Goal: Check status

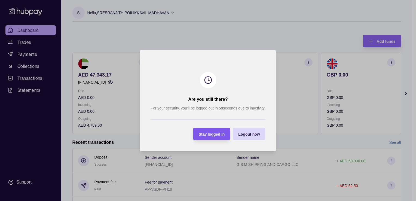
click at [211, 134] on span "Stay logged in" at bounding box center [212, 134] width 26 height 4
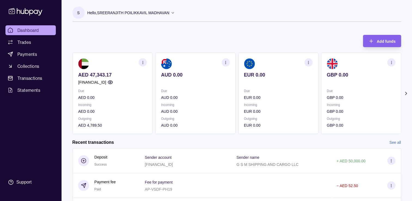
click at [127, 113] on p "AED 0.00" at bounding box center [112, 111] width 69 height 6
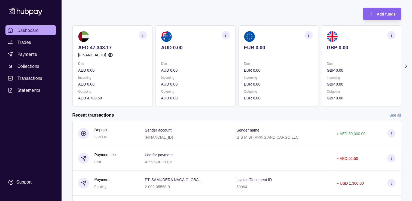
scroll to position [89, 0]
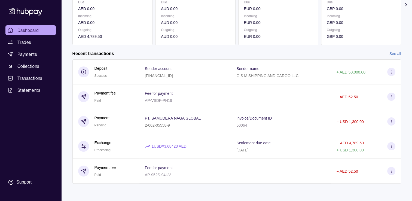
click at [390, 51] on link "See all" at bounding box center [395, 54] width 12 height 6
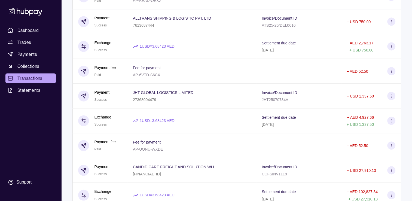
scroll to position [840, 0]
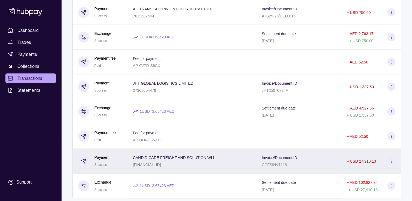
click at [174, 158] on div "CANDID CARE FREIGHT AND SOLUTION WLL [FINANCIAL_ID]" at bounding box center [191, 161] width 129 height 25
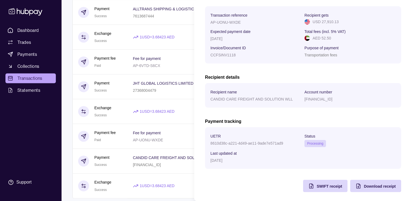
scroll to position [85, 0]
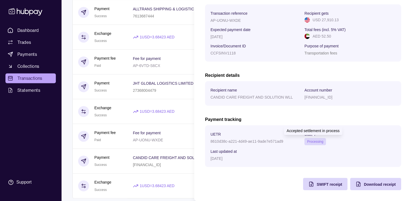
click at [307, 142] on span "Processing" at bounding box center [315, 142] width 16 height 4
click at [269, 143] on div "8610d38c-a221-4d49-ae11-9ade7e571ad9" at bounding box center [255, 141] width 91 height 7
click at [270, 140] on p "8610d38c-a221-4d49-ae11-9ade7e571ad9" at bounding box center [246, 141] width 73 height 4
click at [268, 159] on div "[DATE]" at bounding box center [255, 158] width 91 height 7
click at [308, 183] on icon "button" at bounding box center [310, 183] width 5 height 5
